Goal: Information Seeking & Learning: Find specific fact

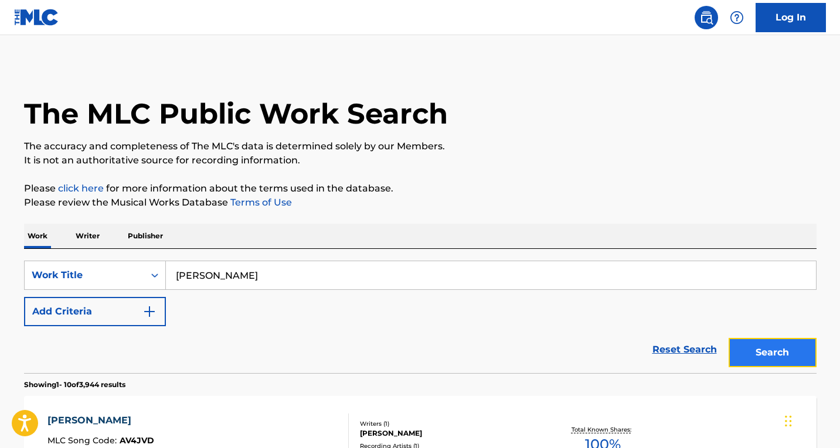
click at [795, 361] on button "Search" at bounding box center [772, 352] width 88 height 29
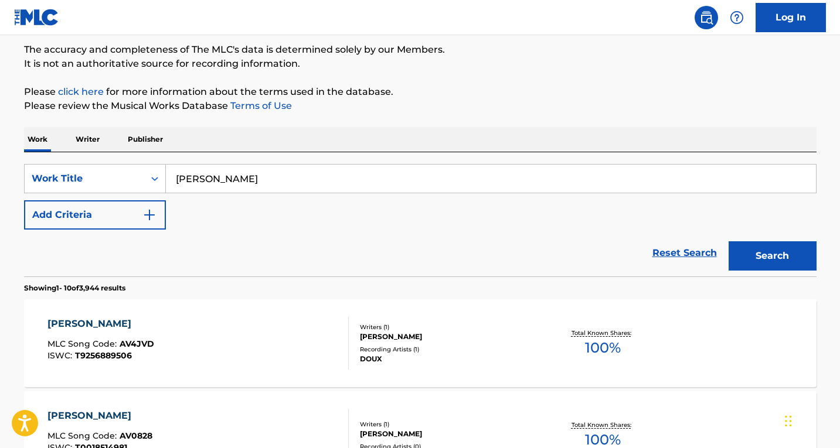
scroll to position [59, 0]
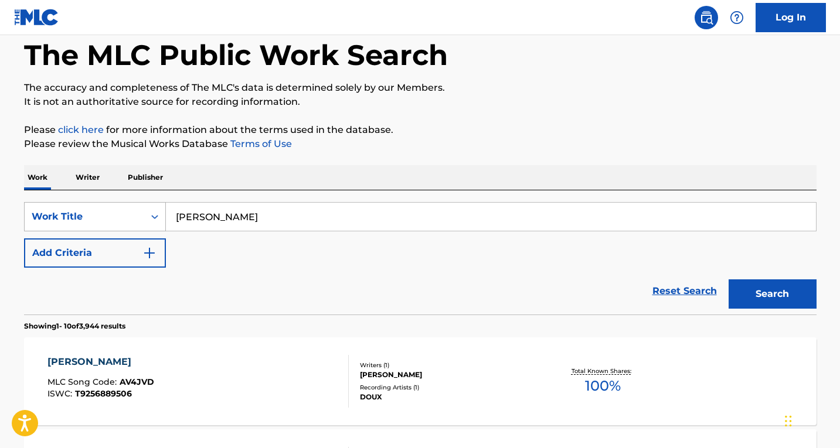
click at [158, 223] on div "Search Form" at bounding box center [154, 216] width 21 height 21
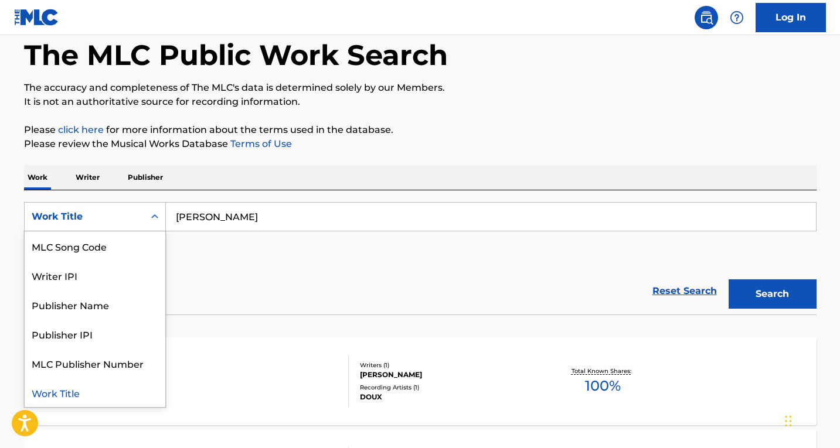
scroll to position [0, 0]
click at [105, 251] on div "Writer Name" at bounding box center [95, 245] width 141 height 29
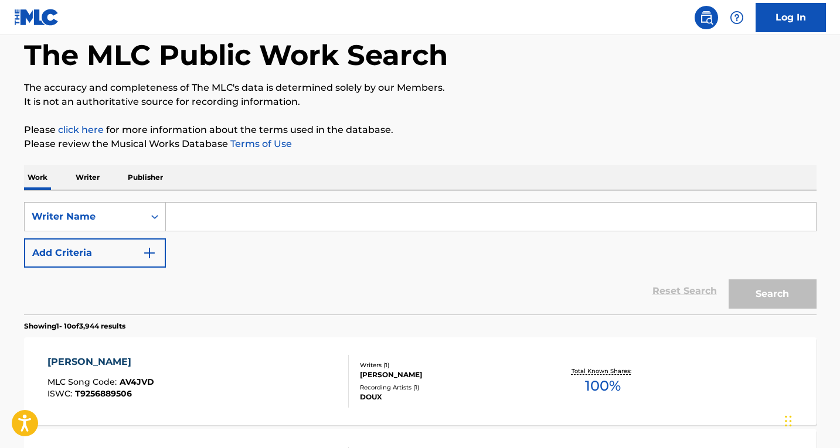
click at [298, 227] on input "Search Form" at bounding box center [491, 217] width 650 height 28
paste input "[PERSON_NAME]"
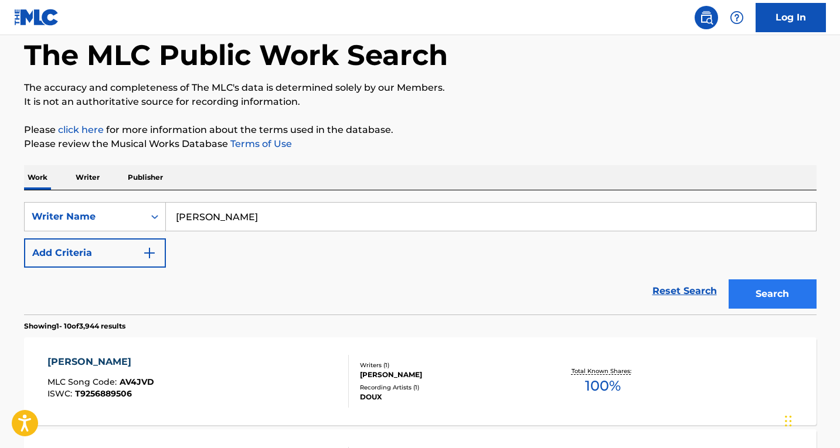
type input "[PERSON_NAME]"
click at [774, 288] on button "Search" at bounding box center [772, 293] width 88 height 29
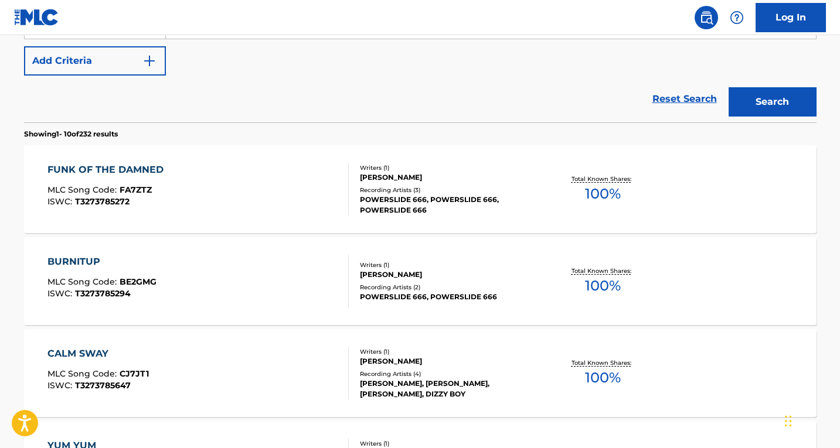
scroll to position [293, 0]
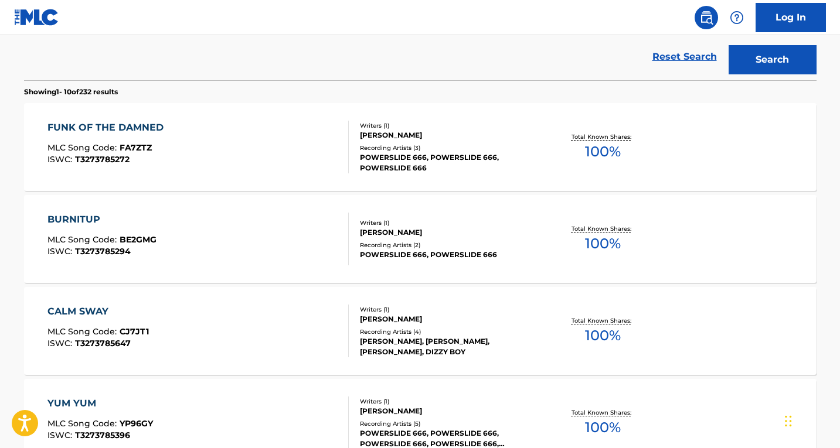
click at [253, 130] on div "FUNK OF THE DAMNED MLC Song Code : FA7ZTZ ISWC : T3273785272" at bounding box center [197, 147] width 301 height 53
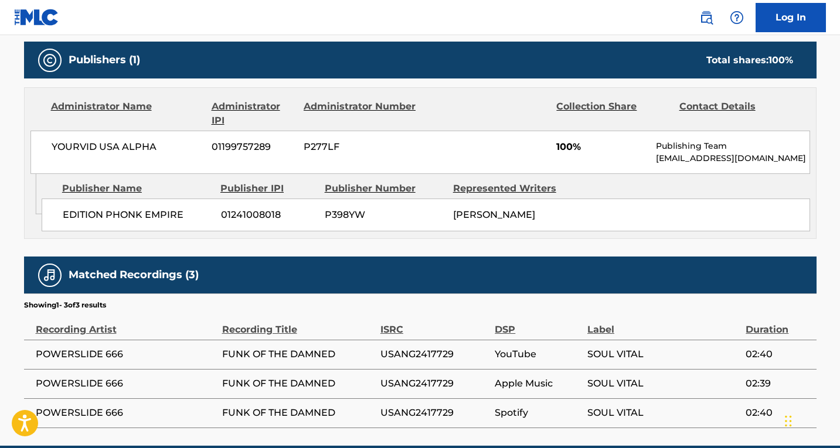
scroll to position [558, 0]
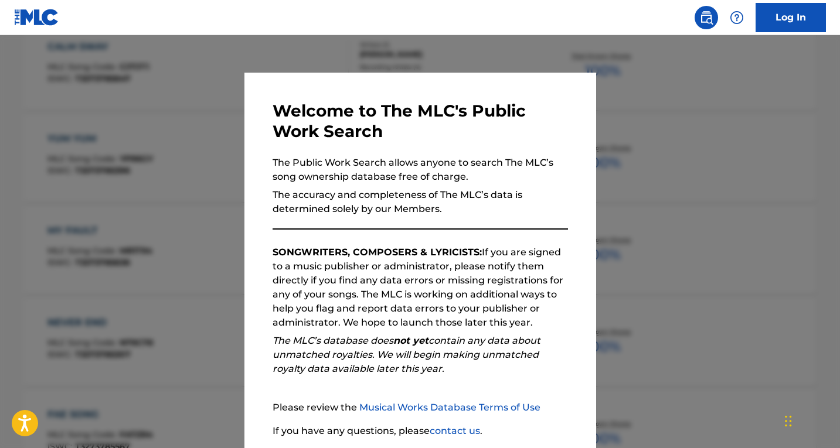
scroll to position [323, 0]
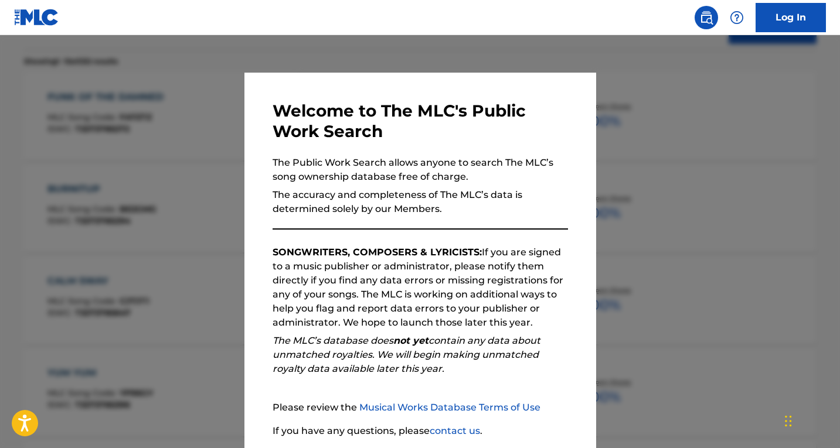
click at [179, 165] on div at bounding box center [420, 259] width 840 height 448
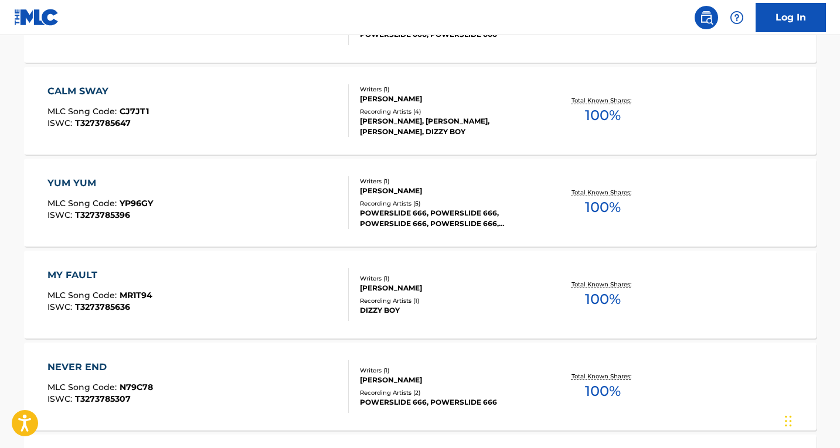
scroll to position [558, 0]
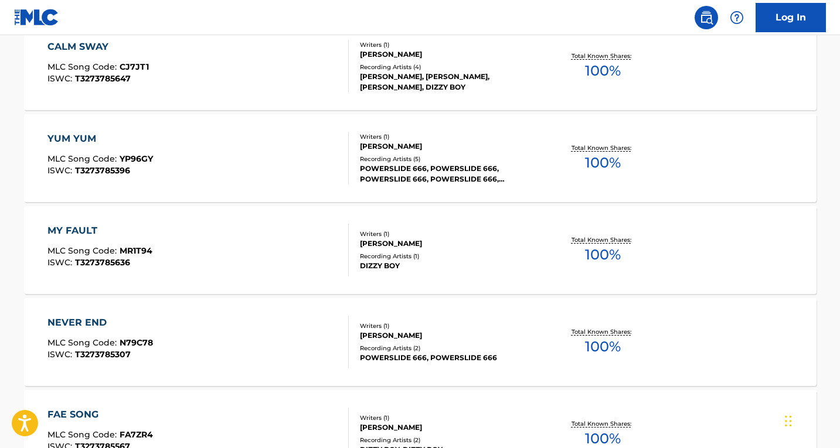
click at [220, 150] on div "YUM YUM MLC Song Code : YP96GY ISWC : T3273785396" at bounding box center [197, 158] width 301 height 53
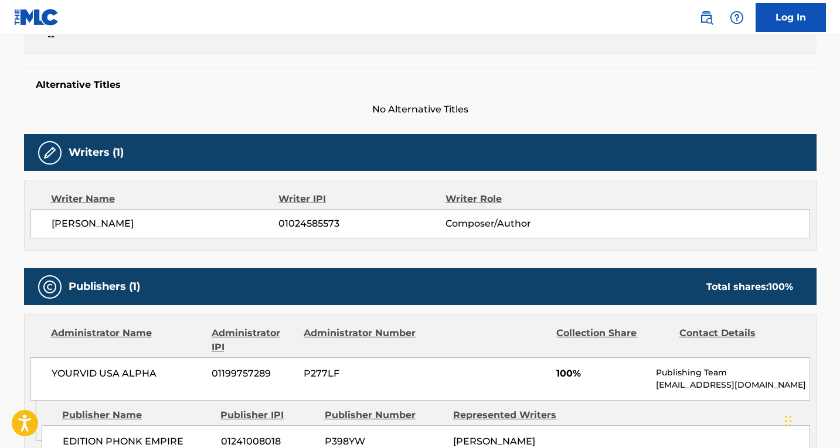
scroll to position [265, 0]
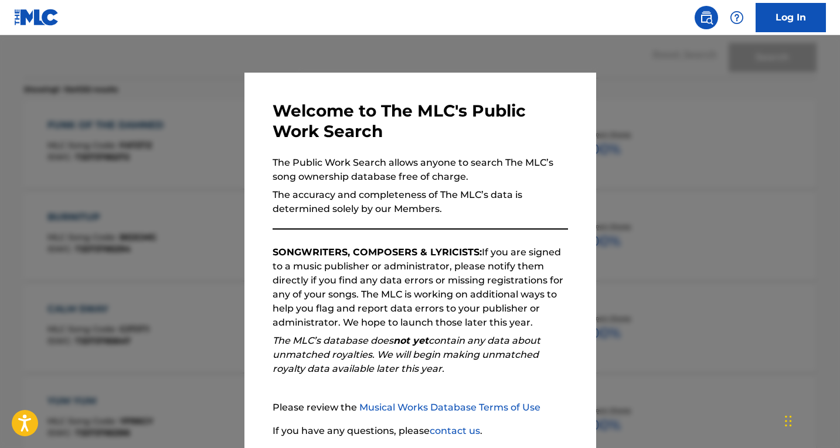
scroll to position [588, 0]
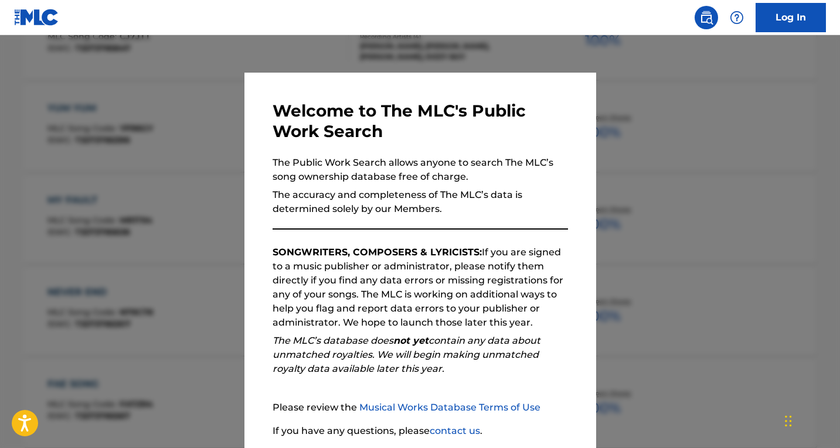
click at [148, 164] on div at bounding box center [420, 259] width 840 height 448
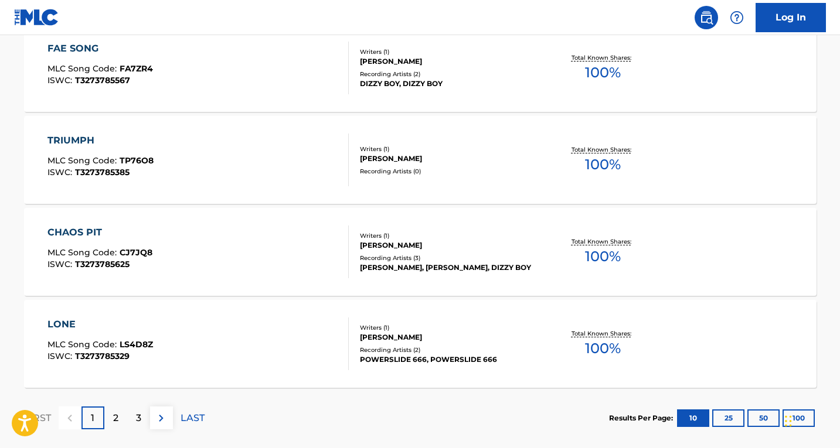
scroll to position [869, 0]
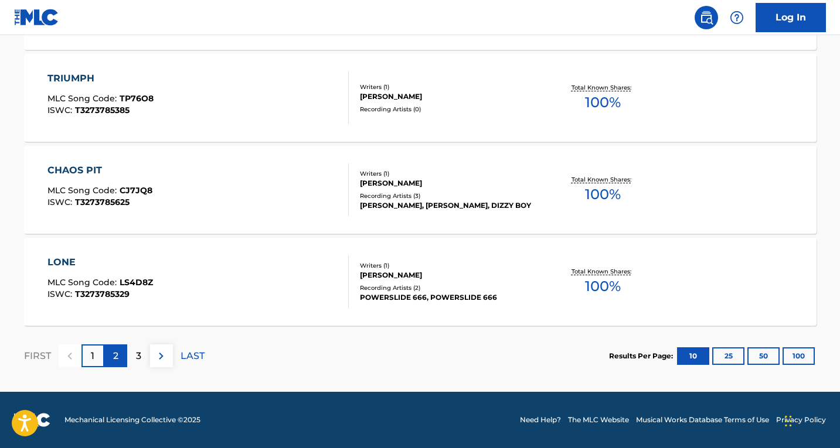
click at [115, 352] on p "2" at bounding box center [115, 356] width 5 height 14
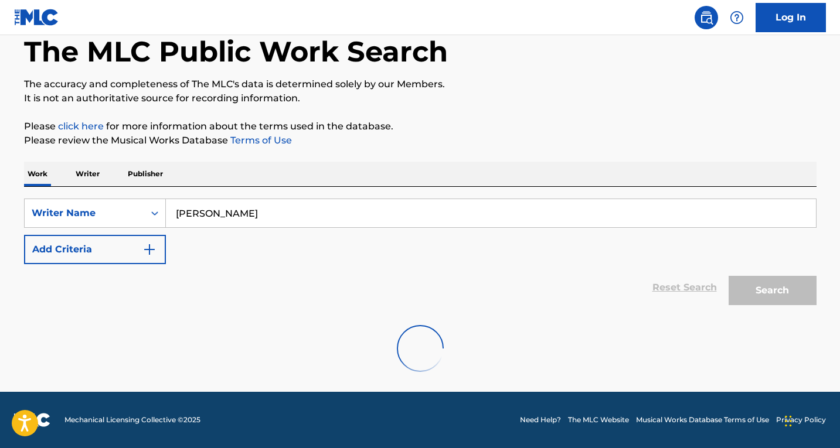
scroll to position [986, 0]
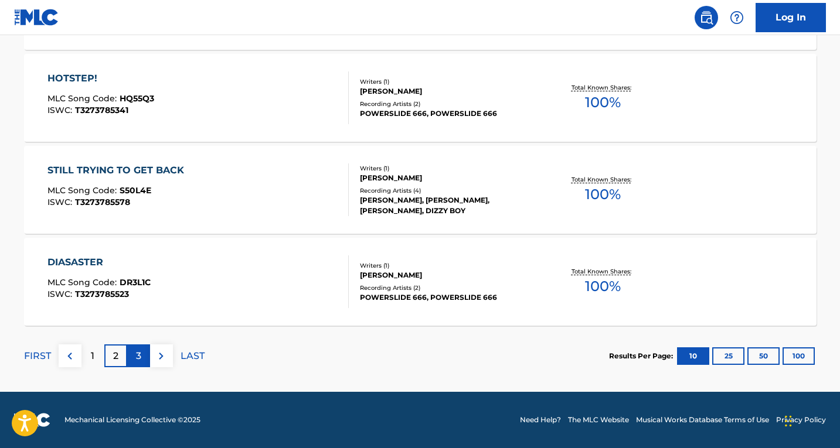
click at [138, 357] on p "3" at bounding box center [138, 356] width 5 height 14
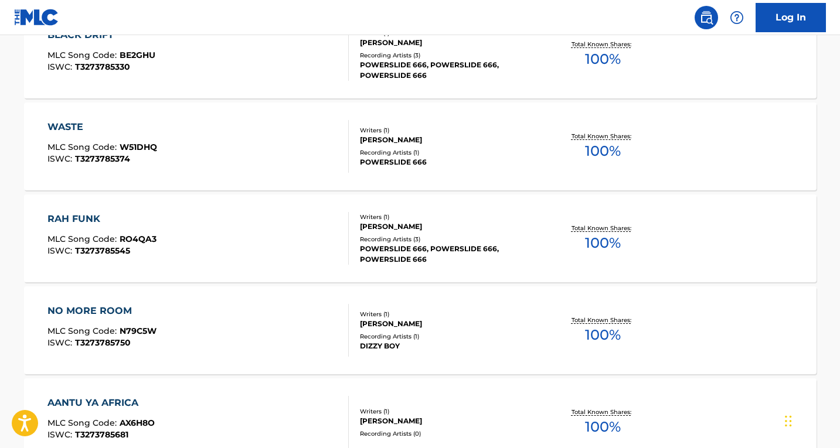
scroll to position [283, 0]
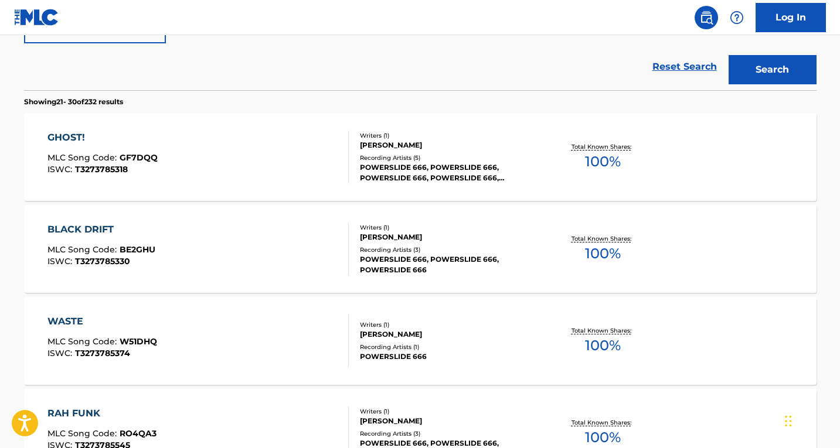
click at [200, 152] on div "GHOST! MLC Song Code : GF7DQQ ISWC : T3273785318" at bounding box center [197, 157] width 301 height 53
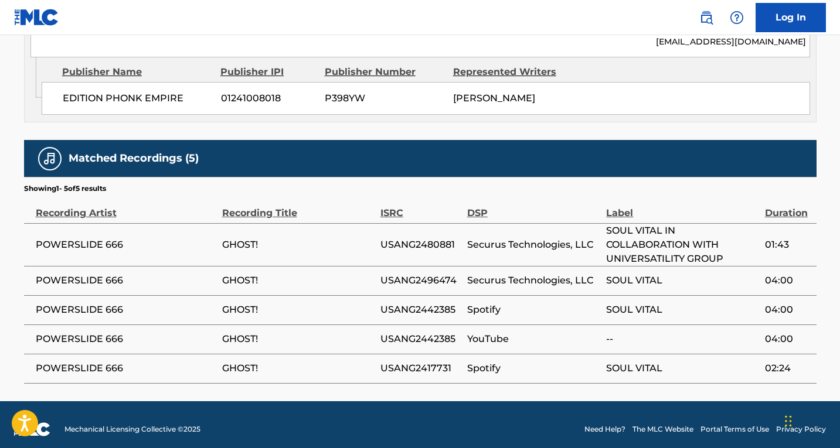
scroll to position [630, 0]
